Goal: Task Accomplishment & Management: Complete application form

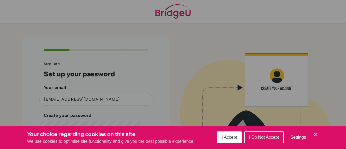
scroll to position [21, 0]
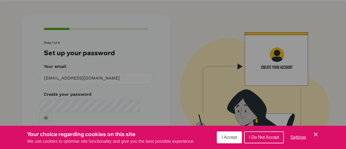
click at [313, 134] on icon "Cookie Control Close Icon" at bounding box center [316, 134] width 6 height 6
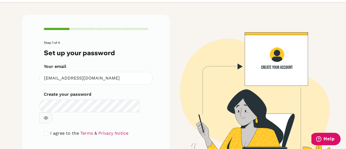
click at [53, 112] on button "button" at bounding box center [46, 117] width 14 height 11
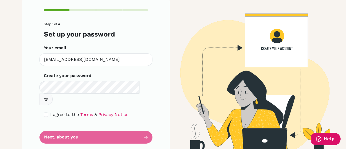
click at [107, 124] on form "Step 1 of 4 Set up your password Your email [EMAIL_ADDRESS][DOMAIN_NAME] Invali…" at bounding box center [96, 82] width 104 height 121
click at [116, 120] on form "Step 1 of 4 Set up your password Your email [EMAIL_ADDRESS][DOMAIN_NAME] Invali…" at bounding box center [96, 82] width 104 height 121
click at [118, 124] on form "Step 1 of 4 Set up your password Your email [EMAIL_ADDRESS][DOMAIN_NAME] Invali…" at bounding box center [96, 82] width 104 height 121
click at [138, 127] on form "Step 1 of 4 Set up your password Your email [EMAIL_ADDRESS][DOMAIN_NAME] Invali…" at bounding box center [96, 82] width 104 height 121
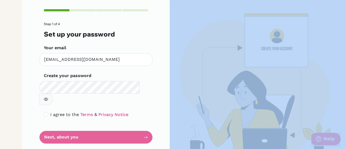
click at [138, 127] on form "Step 1 of 4 Set up your password Your email [EMAIL_ADDRESS][DOMAIN_NAME] Invali…" at bounding box center [96, 82] width 104 height 121
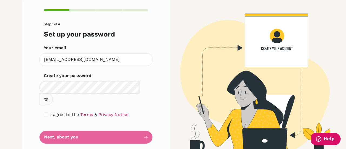
click at [93, 113] on form "Step 1 of 4 Set up your password Your email [EMAIL_ADDRESS][DOMAIN_NAME] Invali…" at bounding box center [96, 82] width 104 height 121
click at [60, 126] on form "Step 1 of 4 Set up your password Your email [EMAIL_ADDRESS][DOMAIN_NAME] Invali…" at bounding box center [96, 82] width 104 height 121
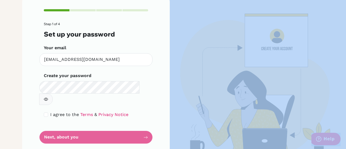
click at [60, 126] on form "Step 1 of 4 Set up your password Your email [EMAIL_ADDRESS][DOMAIN_NAME] Invali…" at bounding box center [96, 82] width 104 height 121
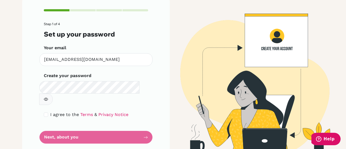
click at [72, 130] on form "Step 1 of 4 Set up your password Your email [EMAIL_ADDRESS][DOMAIN_NAME] Invali…" at bounding box center [96, 82] width 104 height 121
click at [61, 125] on form "Step 1 of 4 Set up your password Your email [EMAIL_ADDRESS][DOMAIN_NAME] Invali…" at bounding box center [96, 82] width 104 height 121
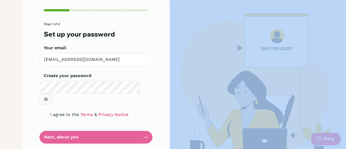
click at [61, 125] on form "Step 1 of 4 Set up your password Your email [EMAIL_ADDRESS][DOMAIN_NAME] Invali…" at bounding box center [96, 82] width 104 height 121
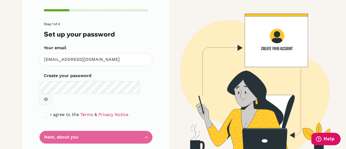
click at [107, 44] on form "Step 1 of 4 Set up your password Your email [EMAIL_ADDRESS][DOMAIN_NAME] Invali…" at bounding box center [96, 82] width 104 height 121
click at [146, 124] on form "Step 1 of 4 Set up your password Your email [EMAIL_ADDRESS][DOMAIN_NAME] Invali…" at bounding box center [96, 82] width 104 height 121
click at [53, 94] on button "button" at bounding box center [46, 99] width 14 height 11
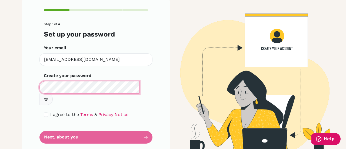
click at [0, 97] on main "Step 1 of 4 Set up your password Your email [EMAIL_ADDRESS][DOMAIN_NAME] Invali…" at bounding box center [173, 74] width 346 height 149
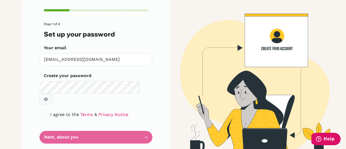
click at [48, 97] on icon "button" at bounding box center [46, 99] width 4 height 4
click at [141, 128] on form "Step 1 of 4 Set up your password Your email [EMAIL_ADDRESS][DOMAIN_NAME] Invali…" at bounding box center [96, 82] width 104 height 121
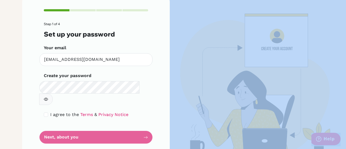
click at [141, 128] on form "Step 1 of 4 Set up your password Your email [EMAIL_ADDRESS][DOMAIN_NAME] Invali…" at bounding box center [96, 82] width 104 height 121
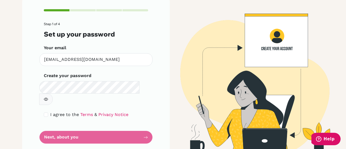
click at [141, 38] on h3 "Set up your password" at bounding box center [96, 34] width 104 height 8
click at [87, 126] on form "Step 1 of 4 Set up your password Your email [EMAIL_ADDRESS][DOMAIN_NAME] Invali…" at bounding box center [96, 82] width 104 height 121
click at [44, 113] on input "checkbox" at bounding box center [46, 115] width 4 height 4
checkbox input "true"
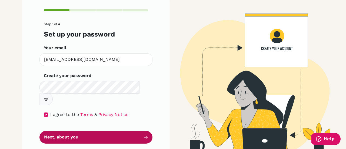
click at [70, 131] on button "Next, about you" at bounding box center [95, 137] width 113 height 13
